Goal: Transaction & Acquisition: Purchase product/service

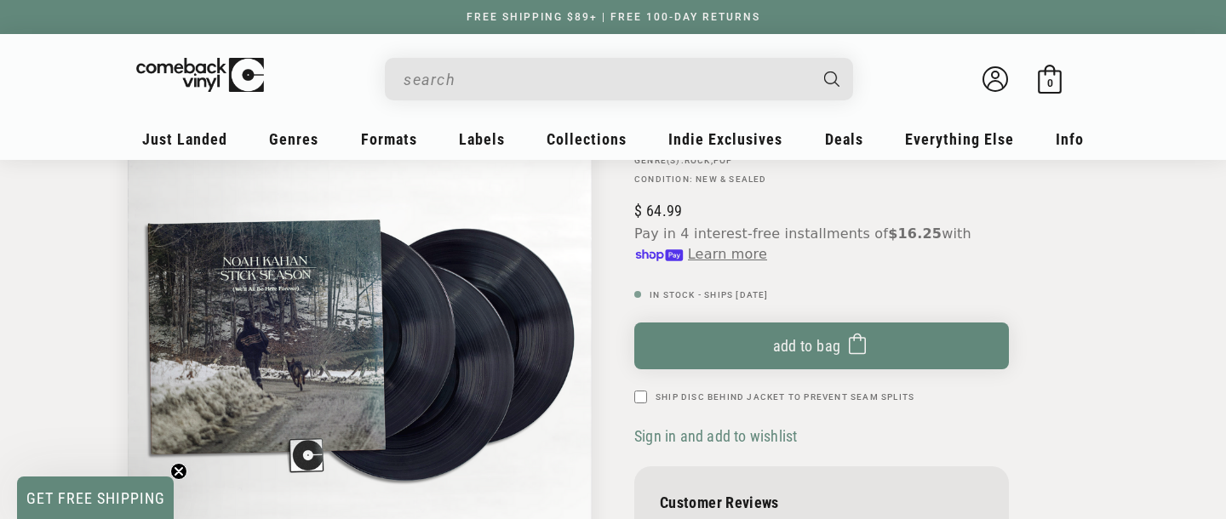
scroll to position [206, 0]
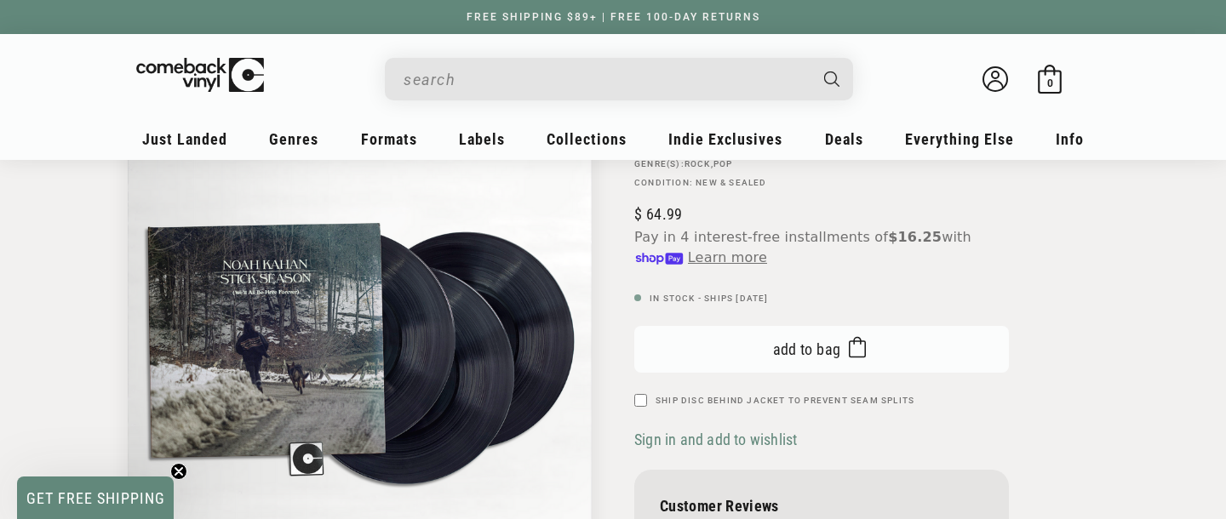
click at [854, 346] on icon "submit" at bounding box center [857, 347] width 17 height 27
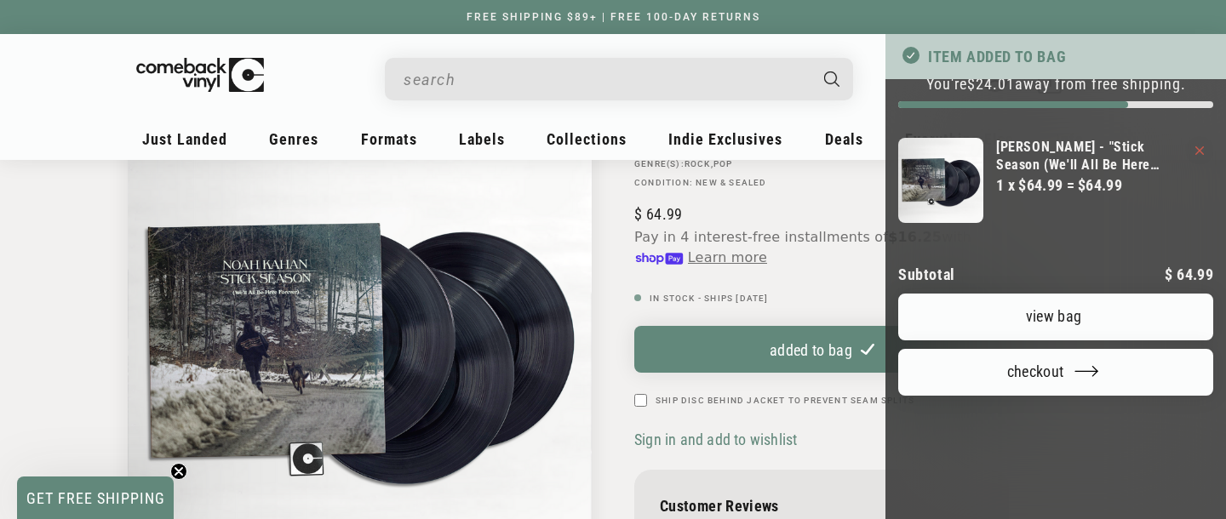
click at [415, 75] on div at bounding box center [613, 259] width 1226 height 519
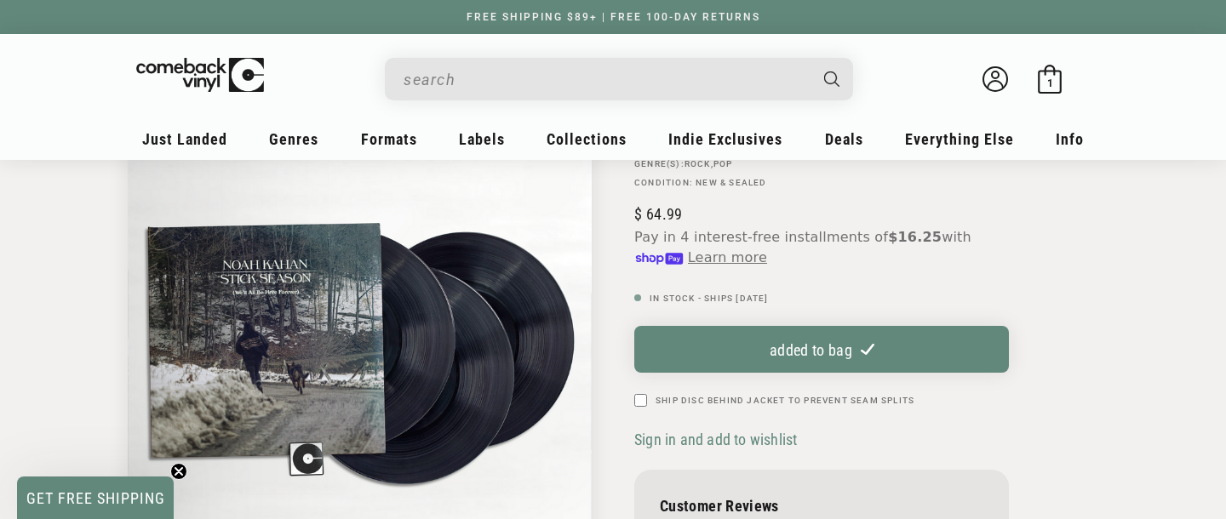
click at [425, 69] on input "When autocomplete results are available use up and down arrows to review and en…" at bounding box center [606, 79] width 404 height 35
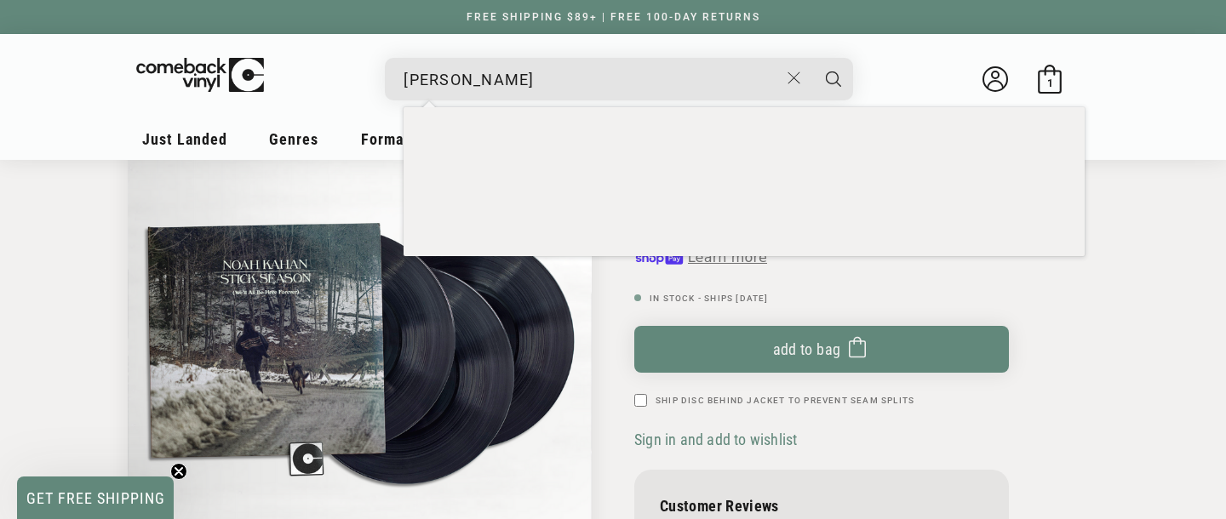
type input "[PERSON_NAME]"
click at [812, 58] on button "Search" at bounding box center [833, 79] width 43 height 43
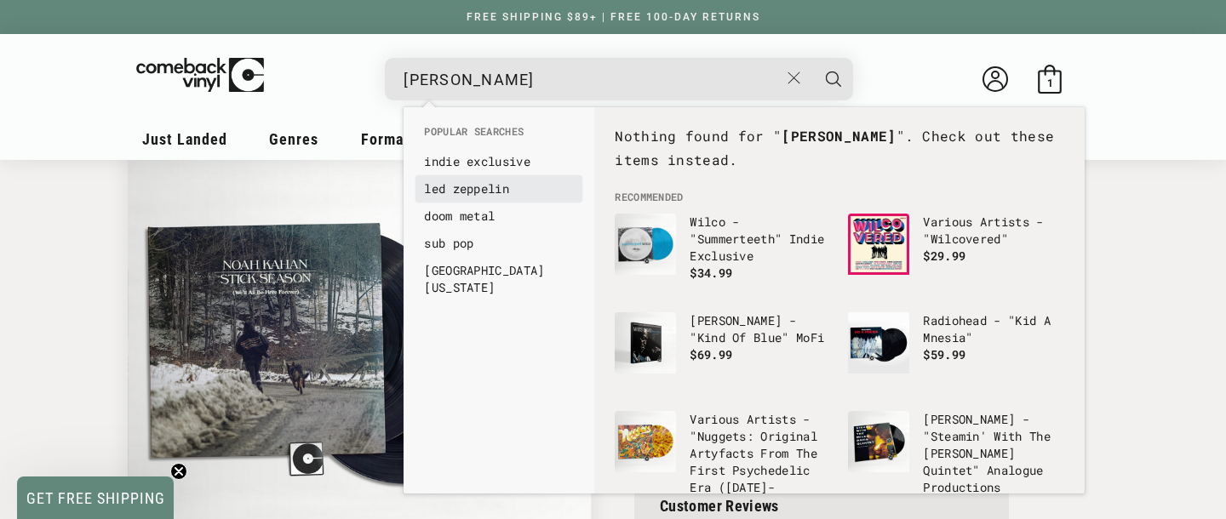
click at [812, 58] on button "Search" at bounding box center [833, 79] width 43 height 43
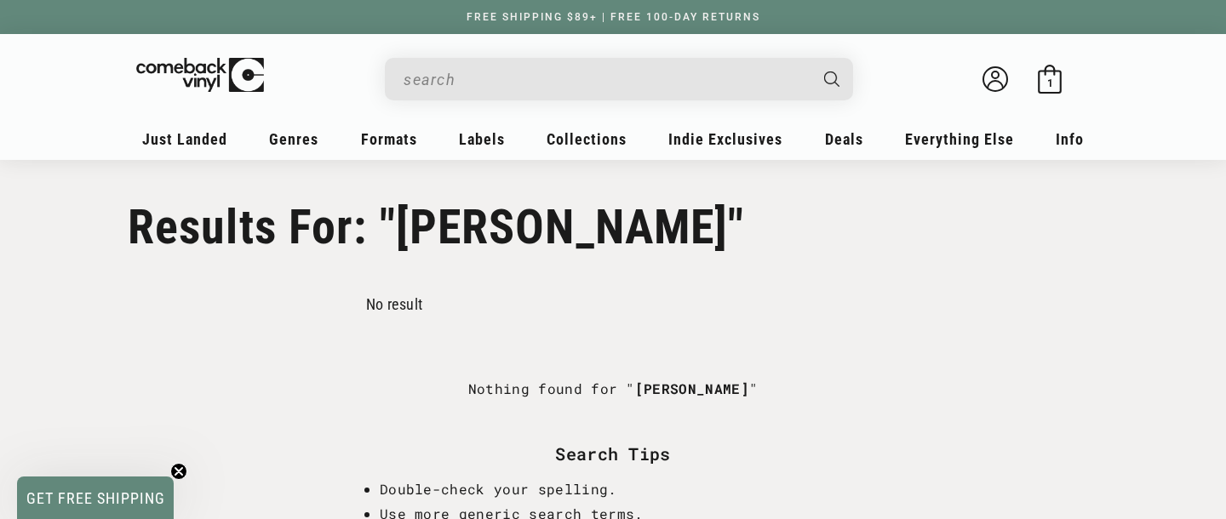
click at [768, 71] on input "Search" at bounding box center [606, 79] width 404 height 35
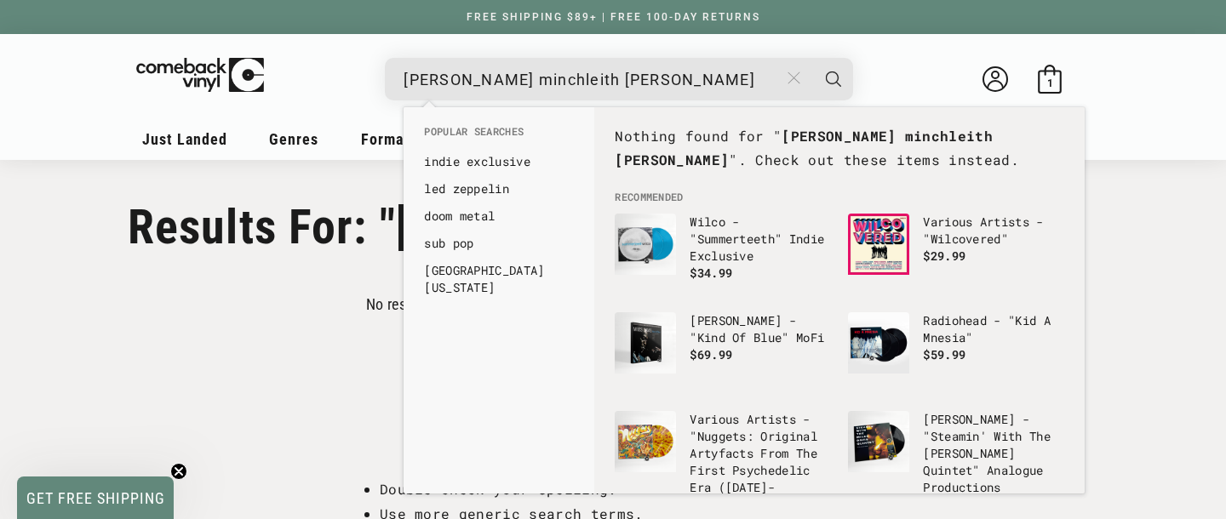
type input "[PERSON_NAME] minchleith [PERSON_NAME]"
click at [796, 74] on icon "Close" at bounding box center [793, 78] width 13 height 13
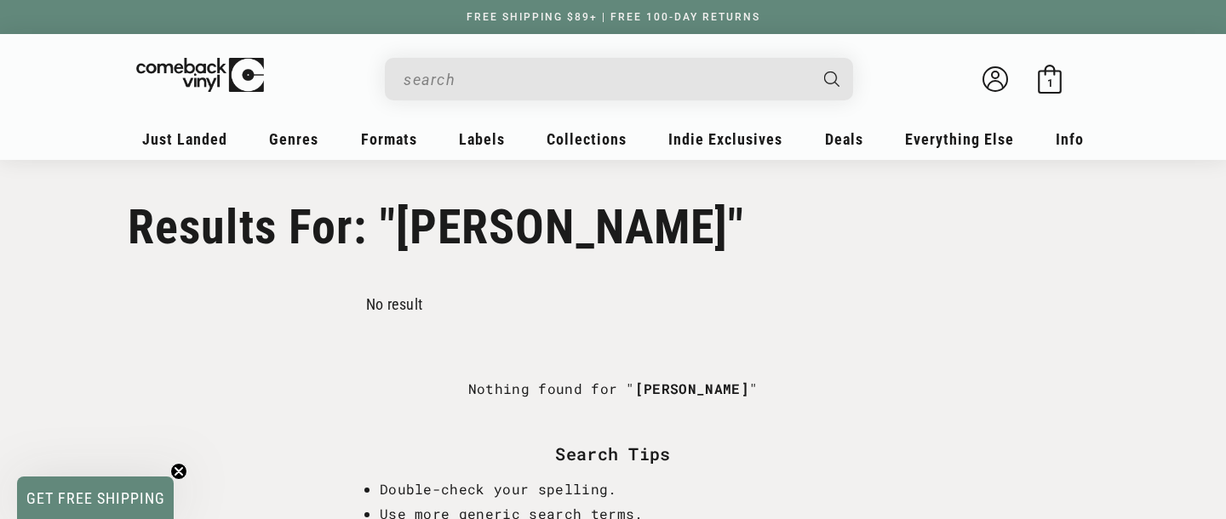
click at [792, 77] on input "When autocomplete results are available use up and down arrows to review and en…" at bounding box center [606, 79] width 404 height 35
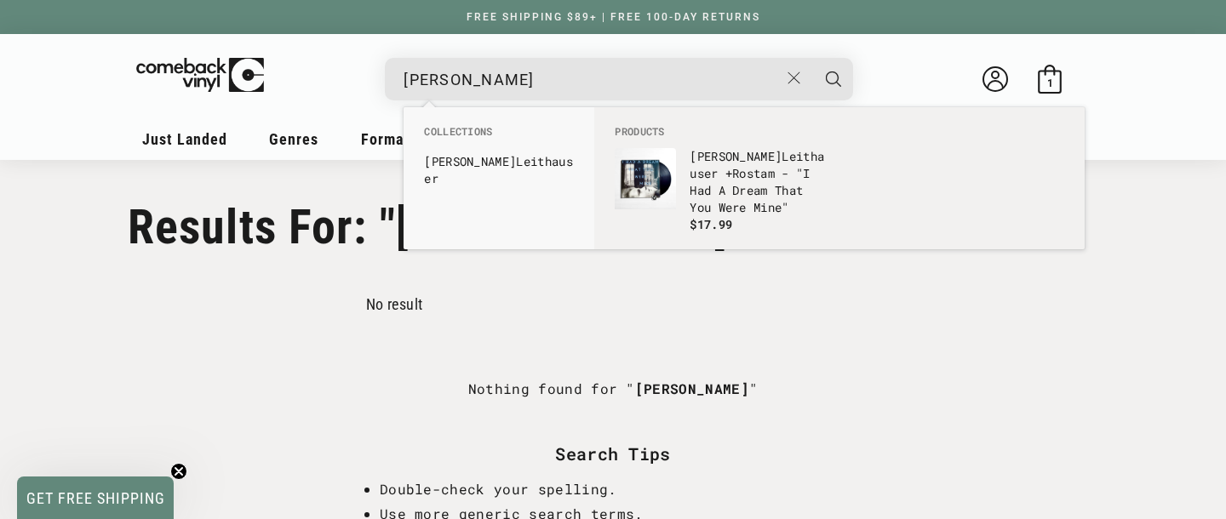
type input "[PERSON_NAME]"
click at [812, 58] on button "Search" at bounding box center [833, 79] width 43 height 43
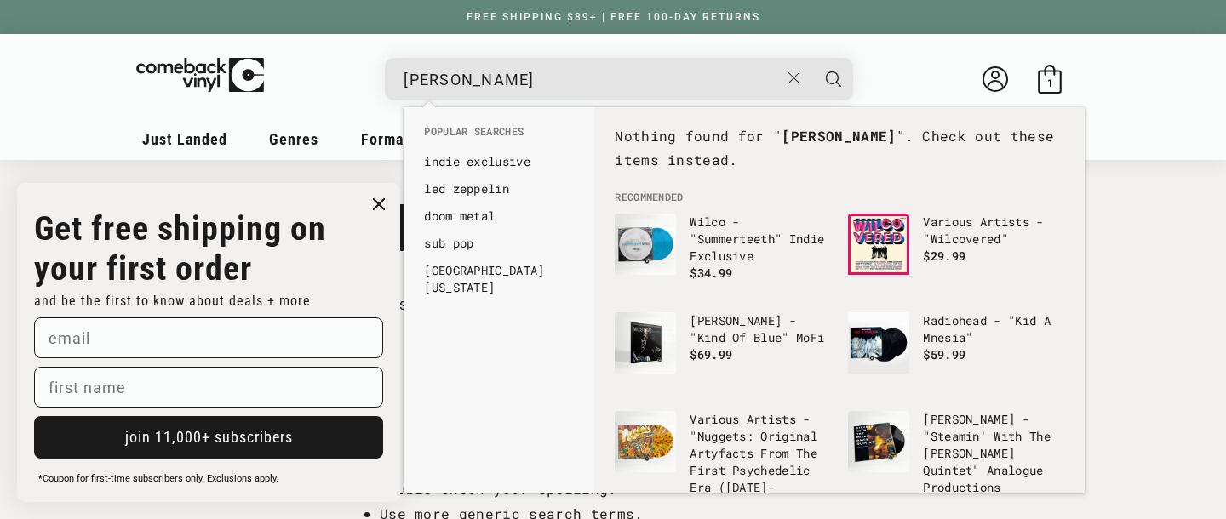
click at [346, 269] on div "Close dialog Get free shipping on your first order and be the first to know abo…" at bounding box center [208, 342] width 417 height 353
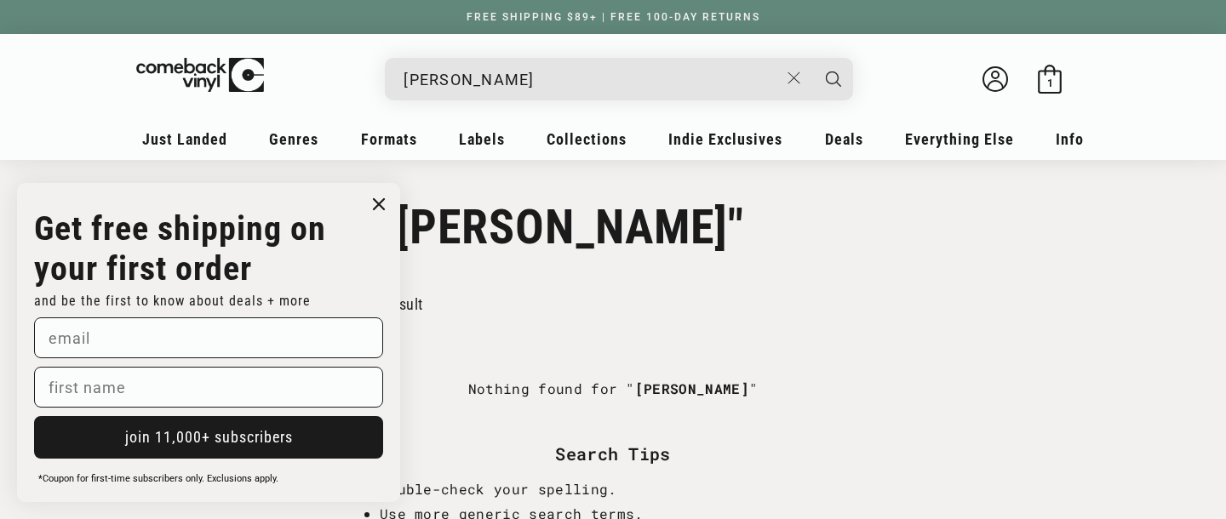
click at [376, 192] on icon "Close dialog" at bounding box center [379, 205] width 26 height 26
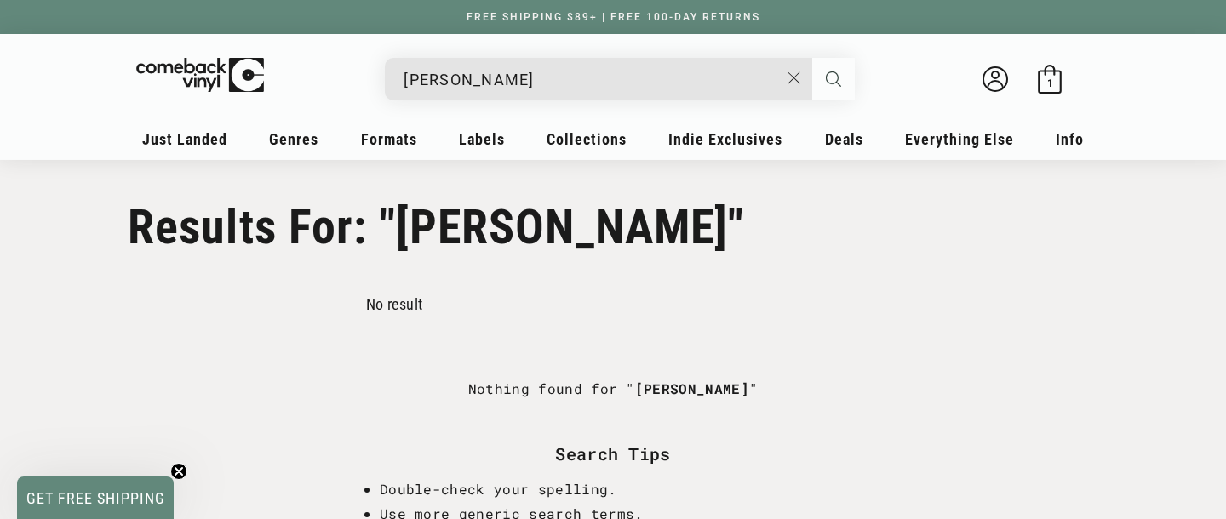
click at [828, 77] on icon "Search" at bounding box center [833, 79] width 15 height 15
type input "[PERSON_NAME]"
click at [687, 94] on input "[PERSON_NAME]" at bounding box center [606, 79] width 404 height 35
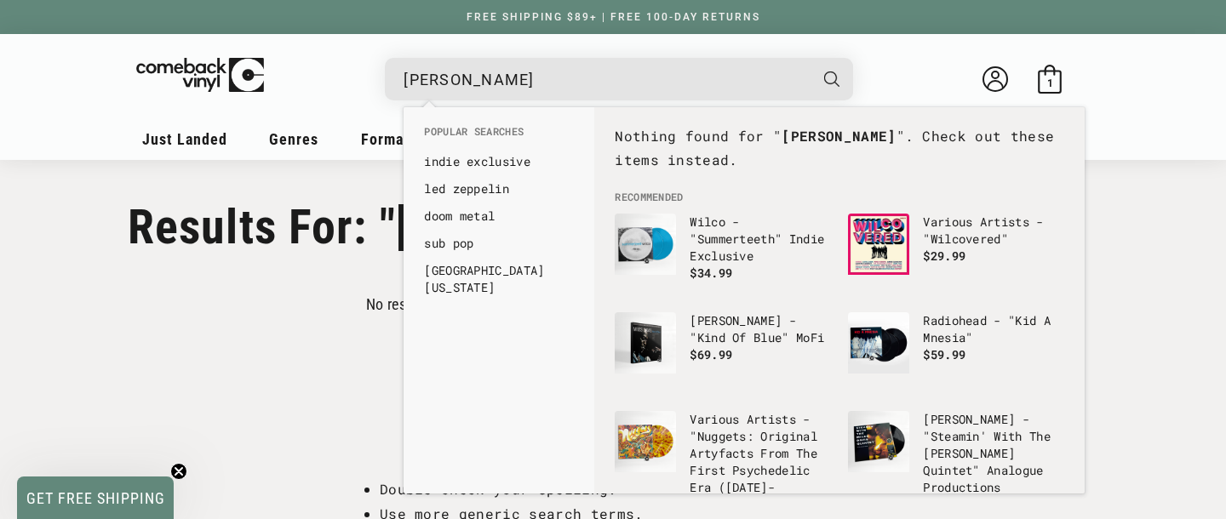
click at [687, 94] on input "[PERSON_NAME]" at bounding box center [606, 79] width 404 height 35
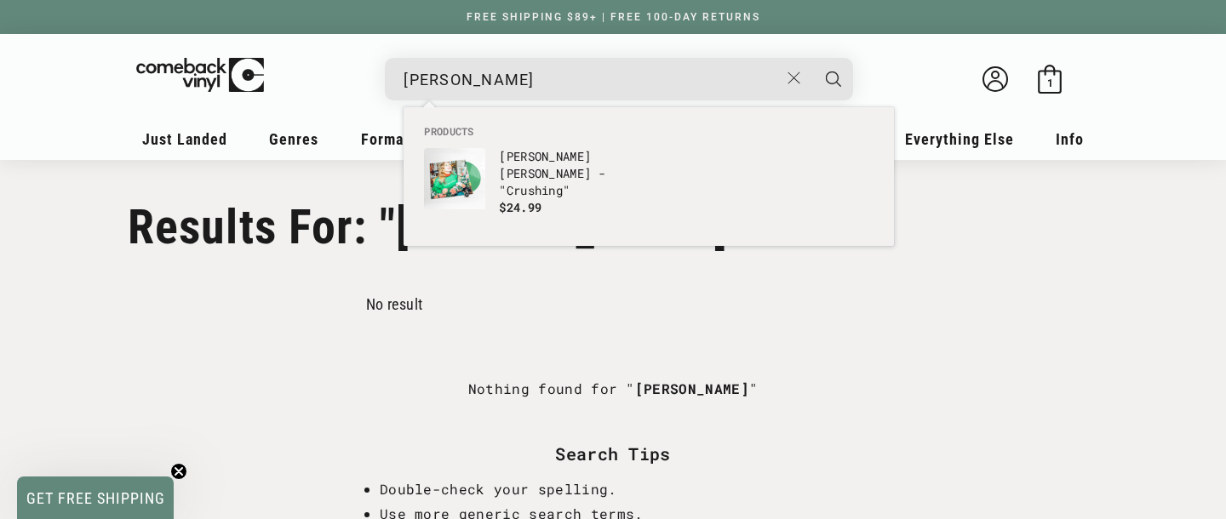
type input "julia jacklin"
click at [812, 58] on button "Search" at bounding box center [833, 79] width 43 height 43
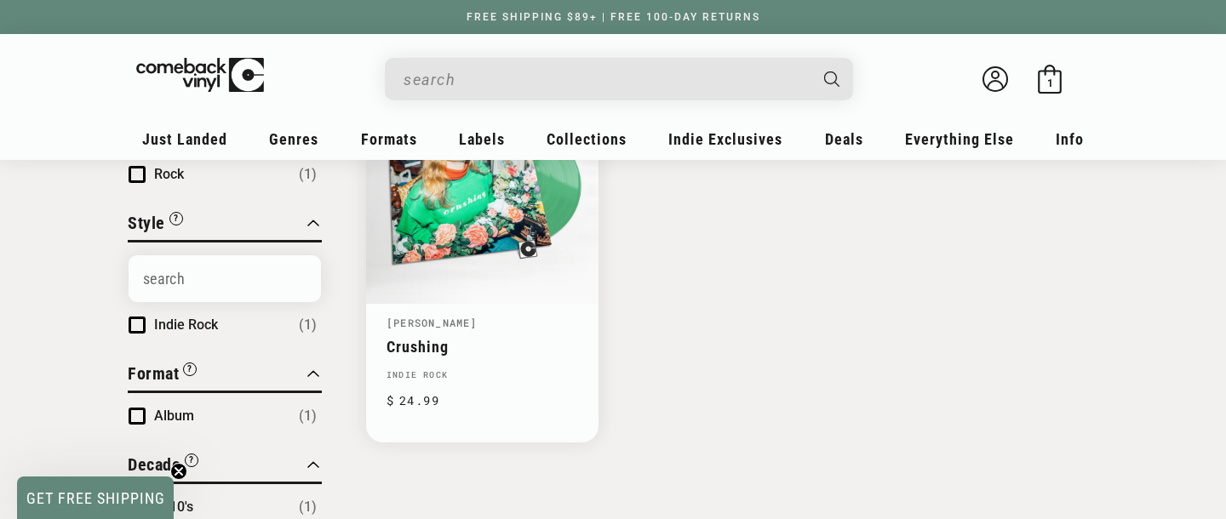
type input "julia jacklin"
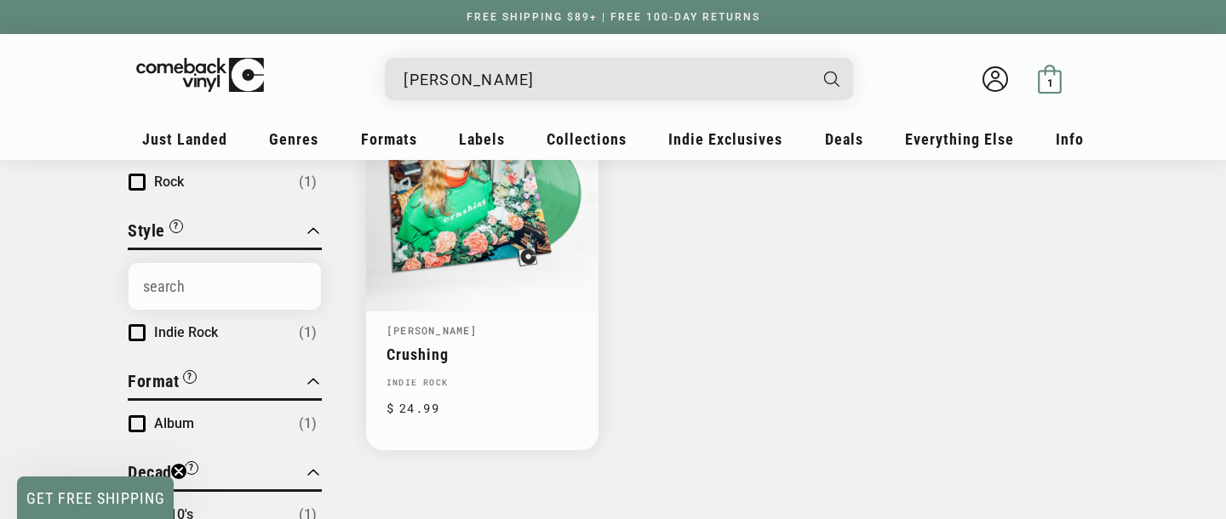
click at [1049, 77] on span "1" at bounding box center [1050, 83] width 6 height 13
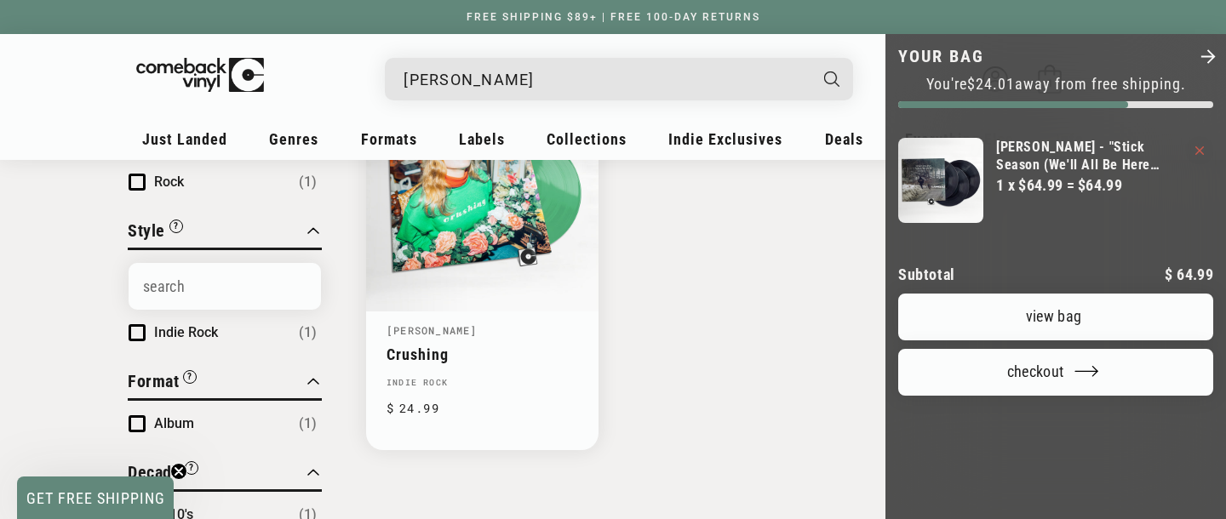
click at [1197, 145] on cart-remove-button "Your bag" at bounding box center [1199, 149] width 9 height 18
